Goal: Transaction & Acquisition: Download file/media

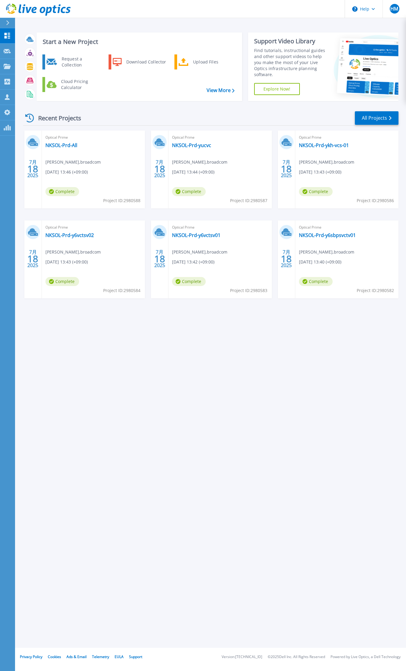
click at [161, 317] on div "Start a New Project Request a Collection Download Collector Upload Files Cloud …" at bounding box center [210, 324] width 391 height 648
click at [238, 123] on div "Recent Projects All Projects" at bounding box center [211, 118] width 376 height 15
click at [2, 50] on link "Request Capture Request Capture" at bounding box center [7, 51] width 15 height 15
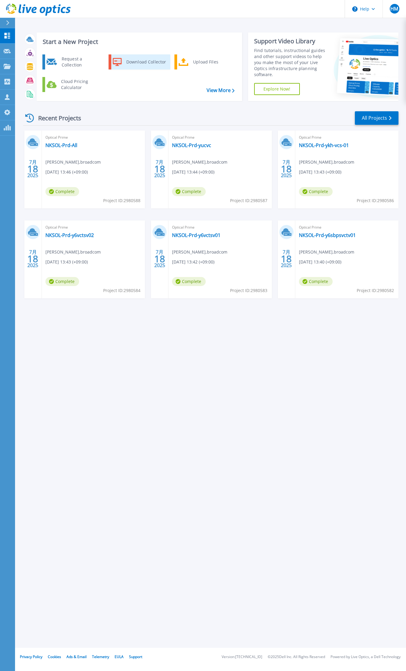
click at [149, 62] on div "Download Collector" at bounding box center [145, 62] width 45 height 12
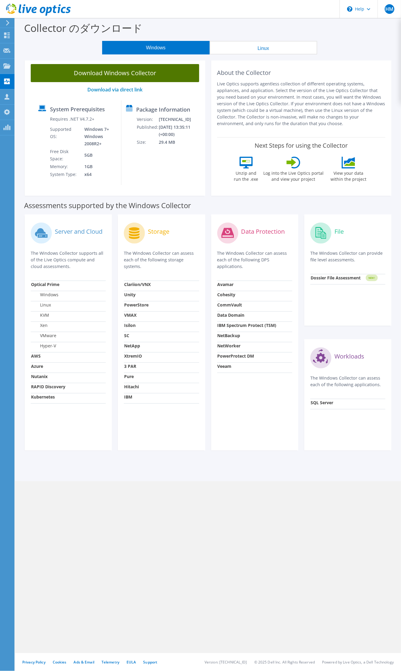
click at [131, 76] on link "Download Windows Collector" at bounding box center [115, 73] width 168 height 18
click at [113, 88] on link "Download via direct link" at bounding box center [114, 89] width 55 height 7
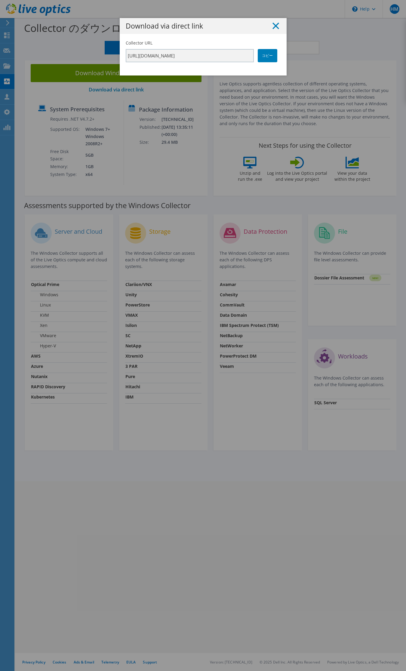
click at [274, 27] on line at bounding box center [276, 26] width 6 height 6
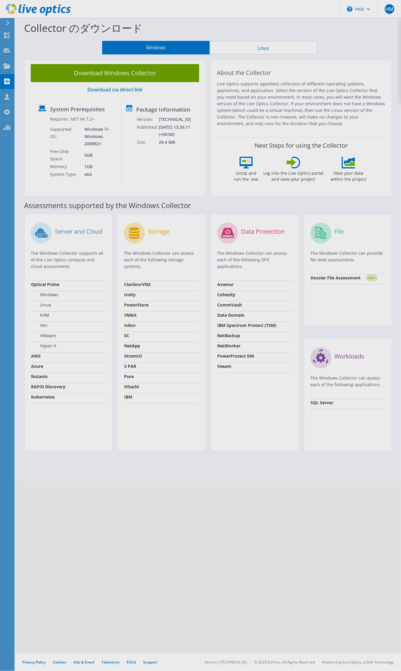
click at [263, 48] on button "Linux" at bounding box center [262, 48] width 107 height 14
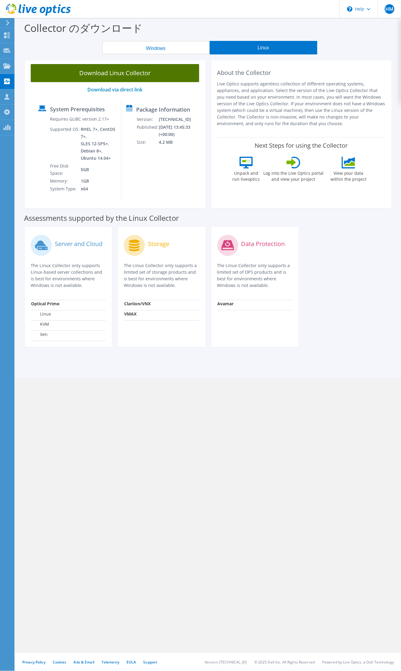
click at [144, 71] on link "Download Linux Collector" at bounding box center [115, 73] width 168 height 18
click at [149, 45] on button "Windows" at bounding box center [155, 48] width 107 height 14
